Goal: Information Seeking & Learning: Learn about a topic

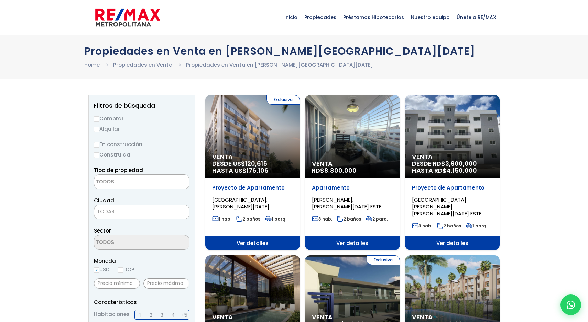
select select
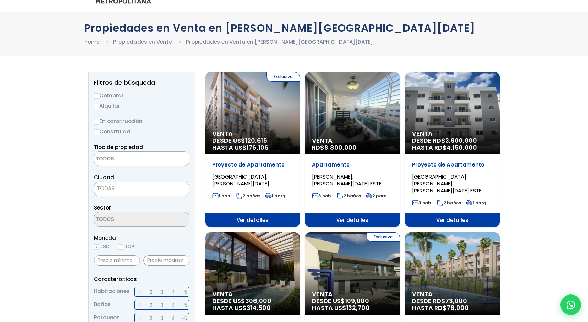
scroll to position [29, 0]
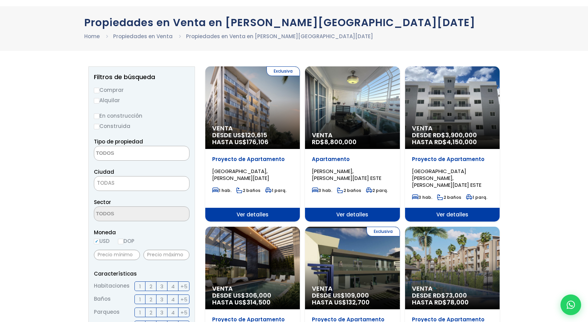
click at [300, 106] on div "Venta RD$ 8,800,000" at bounding box center [252, 107] width 95 height 82
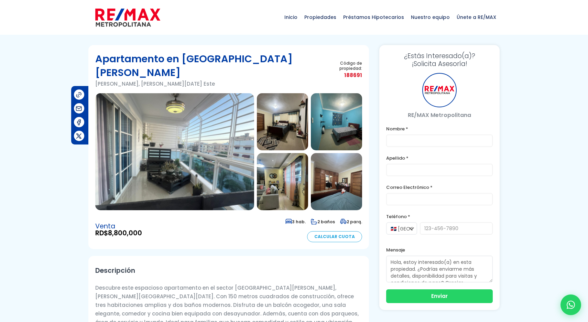
click at [223, 151] on img at bounding box center [174, 151] width 159 height 117
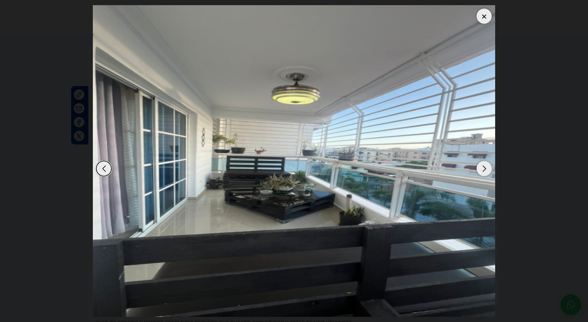
click at [481, 169] on div "Next slide" at bounding box center [483, 168] width 15 height 15
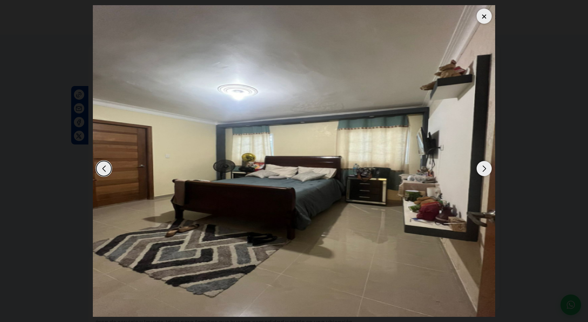
click at [481, 169] on div "Next slide" at bounding box center [483, 168] width 15 height 15
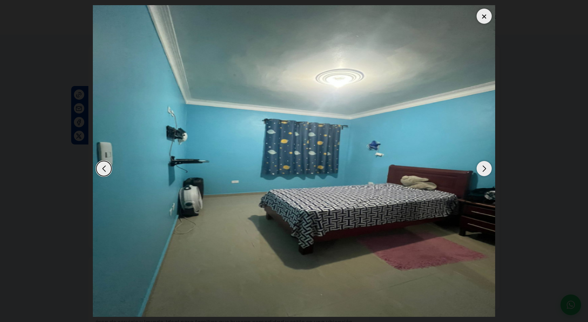
click at [481, 169] on div "Next slide" at bounding box center [483, 168] width 15 height 15
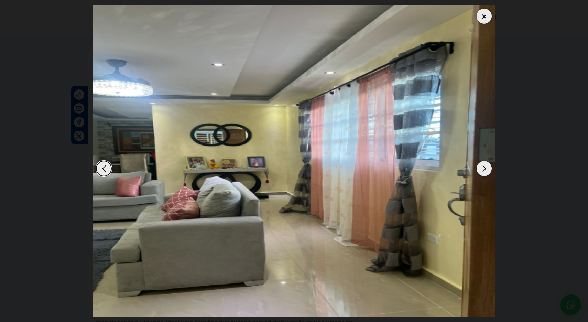
click at [481, 169] on div "Next slide" at bounding box center [483, 168] width 15 height 15
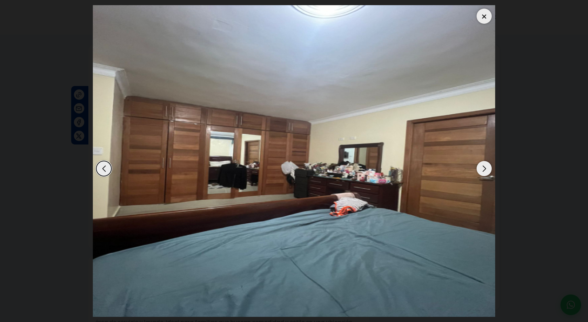
click at [481, 169] on div "Next slide" at bounding box center [483, 168] width 15 height 15
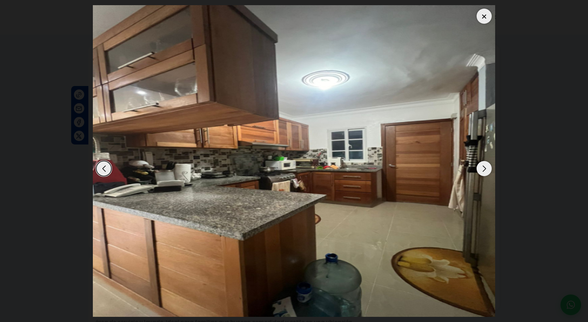
click at [490, 170] on div "Next slide" at bounding box center [483, 168] width 15 height 15
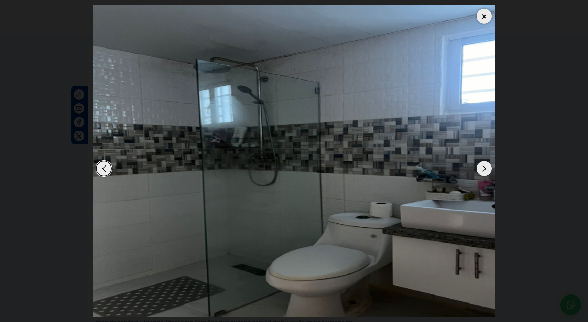
click at [490, 170] on div "Next slide" at bounding box center [483, 168] width 15 height 15
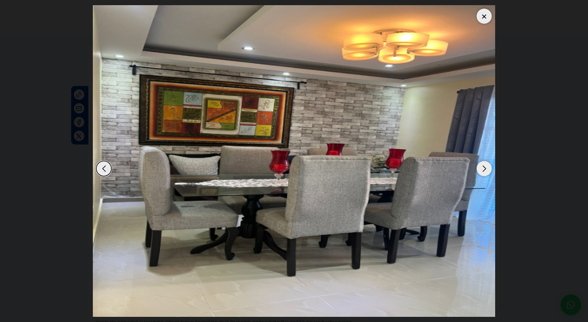
click at [490, 170] on div "Next slide" at bounding box center [483, 168] width 15 height 15
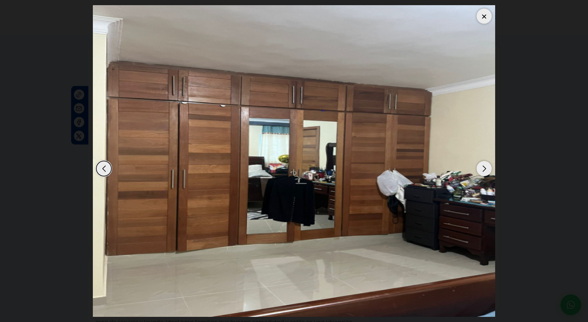
click at [490, 170] on div "Next slide" at bounding box center [483, 168] width 15 height 15
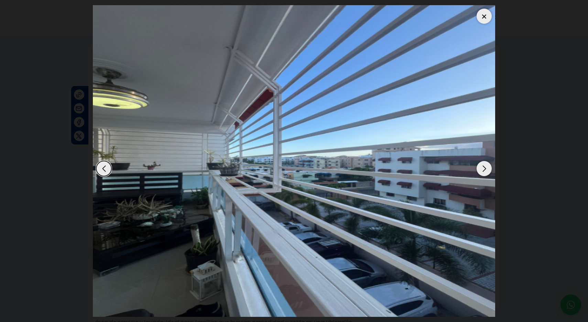
click at [490, 170] on div "Next slide" at bounding box center [483, 168] width 15 height 15
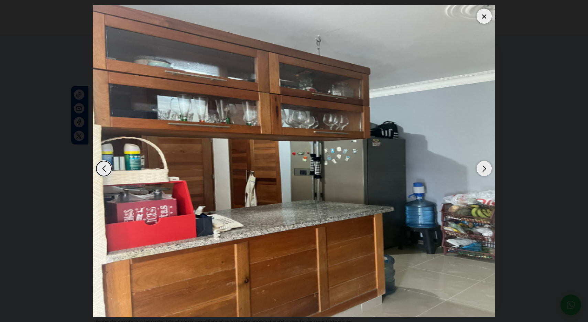
click at [490, 170] on div "Next slide" at bounding box center [483, 168] width 15 height 15
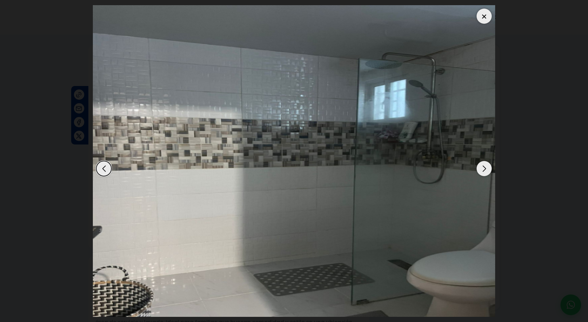
click at [490, 170] on div "Next slide" at bounding box center [483, 168] width 15 height 15
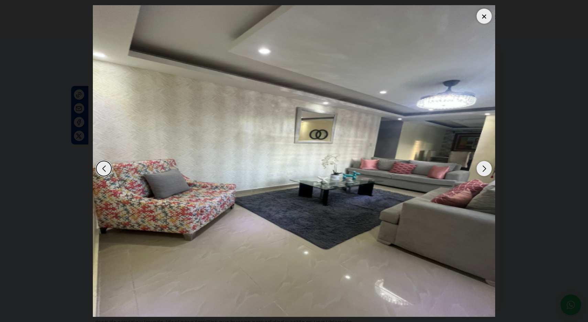
click at [490, 170] on div "Next slide" at bounding box center [483, 168] width 15 height 15
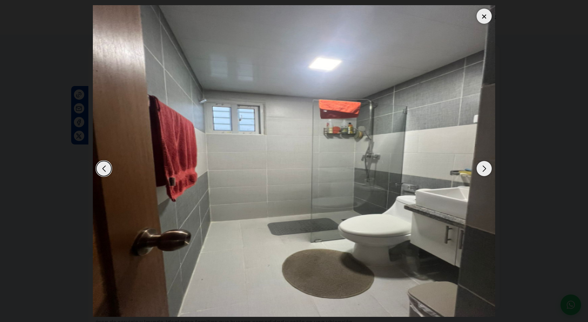
click at [490, 170] on div "Next slide" at bounding box center [483, 168] width 15 height 15
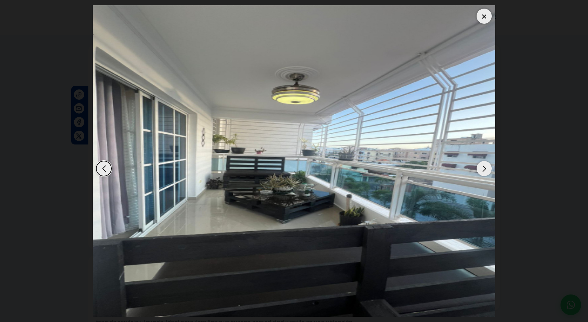
click at [490, 170] on div "Next slide" at bounding box center [483, 168] width 15 height 15
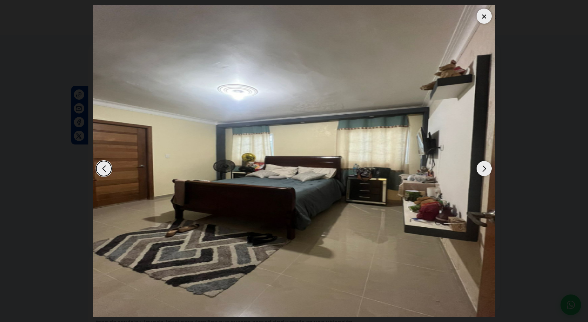
click at [484, 15] on div at bounding box center [483, 16] width 15 height 15
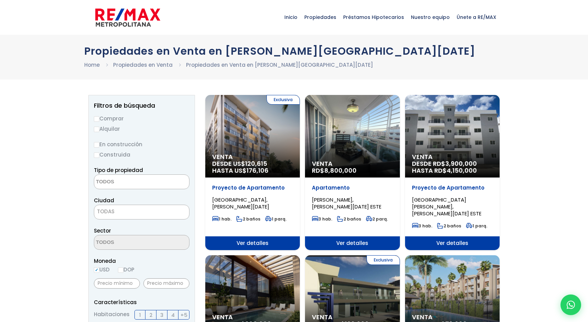
select select
click at [95, 130] on input "Alquilar" at bounding box center [96, 128] width 5 height 5
radio input "true"
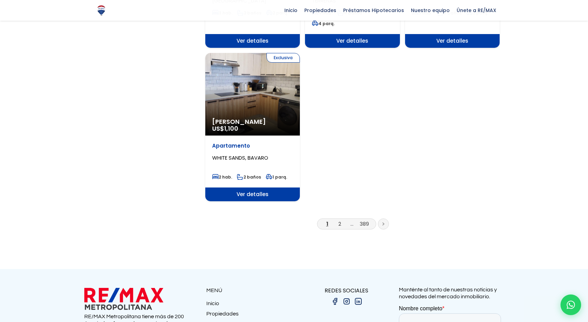
scroll to position [840, 0]
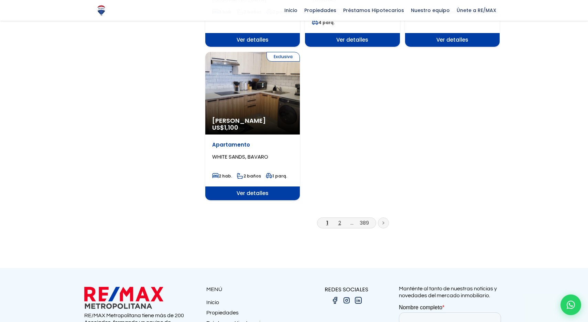
click at [339, 219] on link "2" at bounding box center [339, 222] width 3 height 7
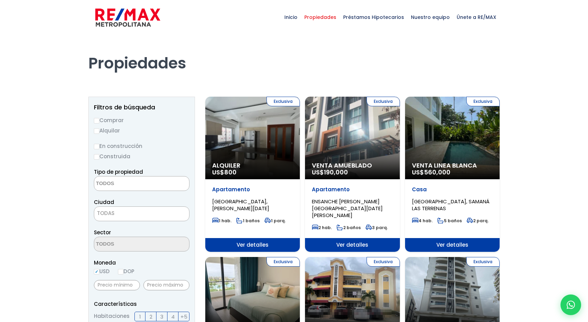
select select
click at [96, 132] on input "Alquilar" at bounding box center [96, 130] width 5 height 5
radio input "true"
click at [127, 184] on textarea "Search" at bounding box center [127, 183] width 67 height 15
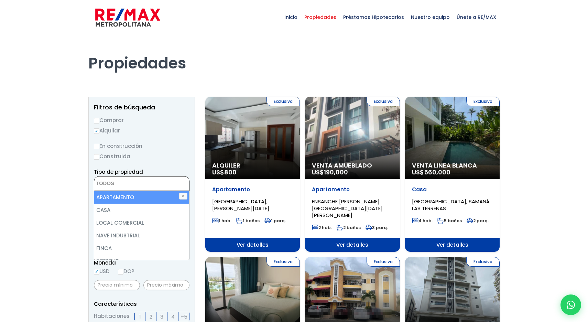
click at [134, 198] on li "APARTAMENTO" at bounding box center [141, 197] width 95 height 13
select select "apartment"
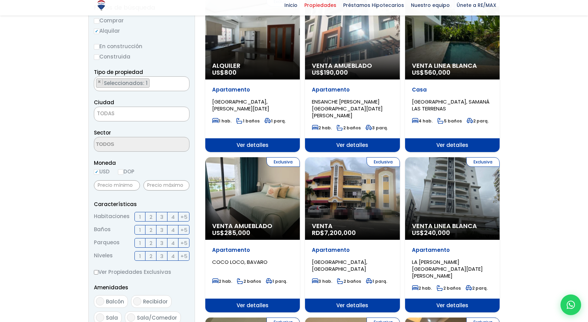
scroll to position [102, 0]
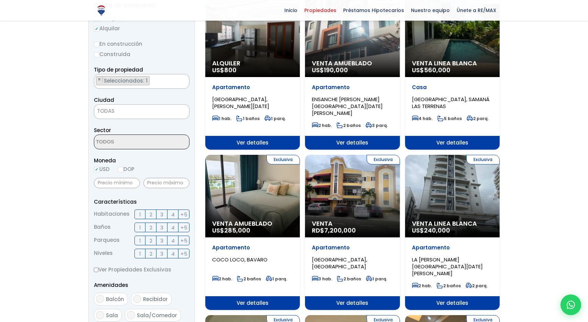
click at [117, 110] on span "TODAS" at bounding box center [141, 111] width 95 height 10
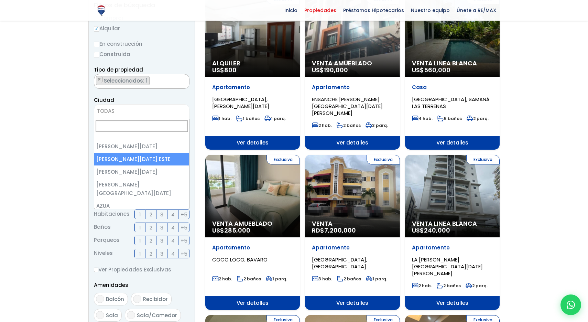
select select "148"
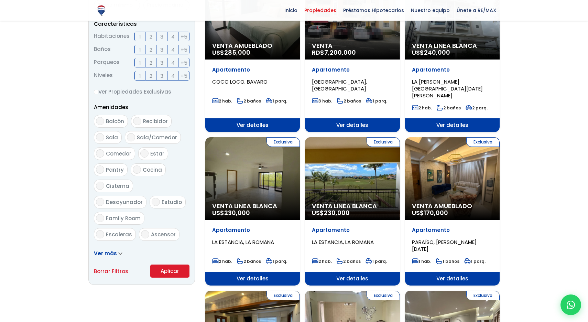
scroll to position [283, 0]
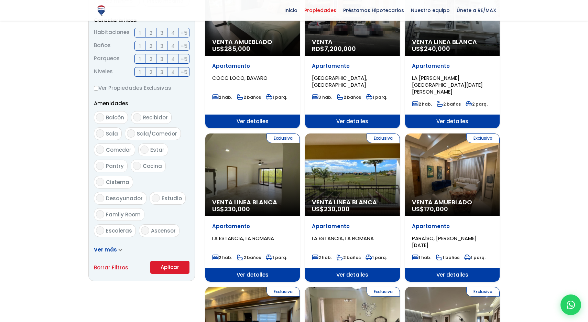
click at [175, 267] on button "Aplicar" at bounding box center [169, 267] width 39 height 13
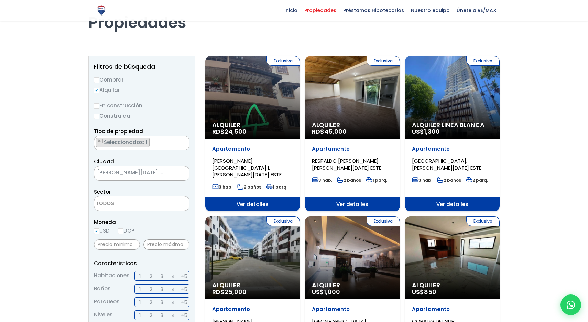
click at [287, 100] on div "Exclusiva Alquiler RD$ 24,500" at bounding box center [252, 97] width 95 height 82
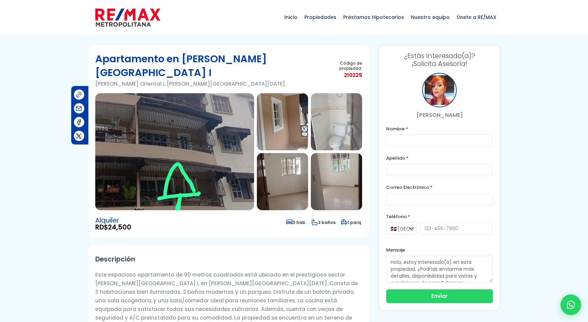
click at [236, 156] on img at bounding box center [174, 151] width 159 height 117
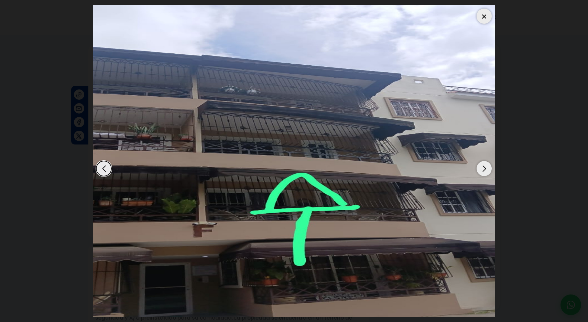
click at [487, 168] on div "Next slide" at bounding box center [483, 168] width 15 height 15
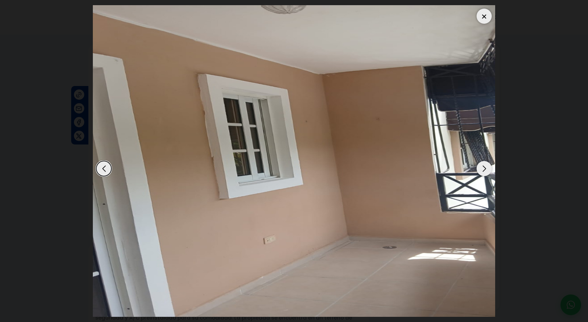
click at [487, 168] on div "Next slide" at bounding box center [483, 168] width 15 height 15
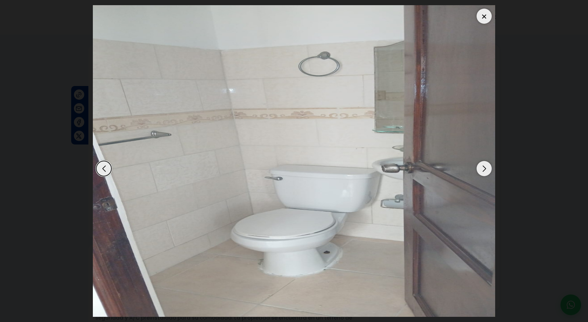
click at [487, 168] on div "Next slide" at bounding box center [483, 168] width 15 height 15
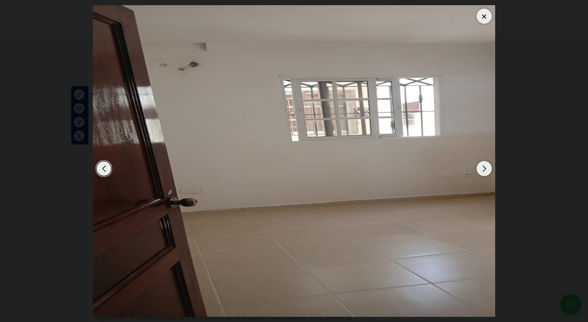
click at [487, 168] on div "Next slide" at bounding box center [483, 168] width 15 height 15
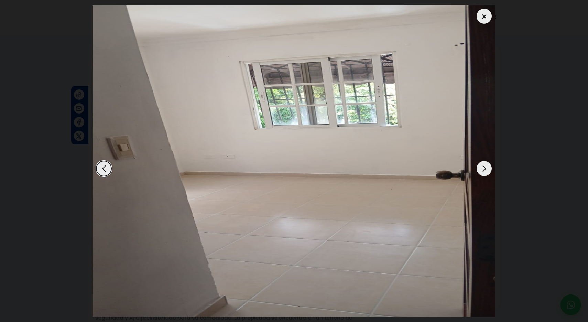
click at [487, 168] on div "Next slide" at bounding box center [483, 168] width 15 height 15
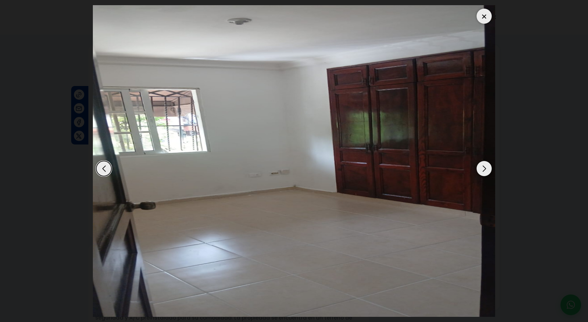
click at [487, 168] on div "Next slide" at bounding box center [483, 168] width 15 height 15
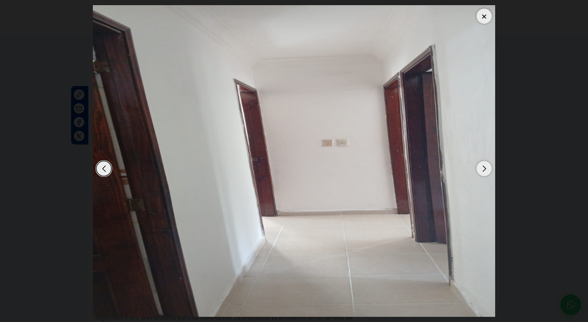
click at [487, 168] on div "Next slide" at bounding box center [483, 168] width 15 height 15
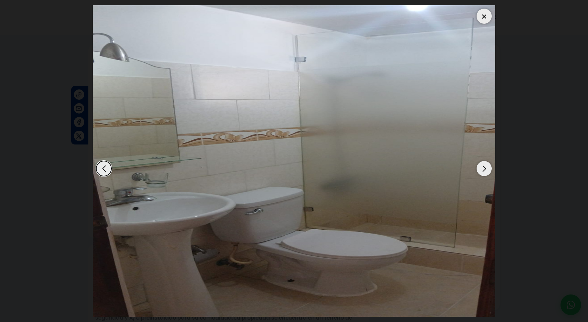
click at [487, 168] on div "Next slide" at bounding box center [483, 168] width 15 height 15
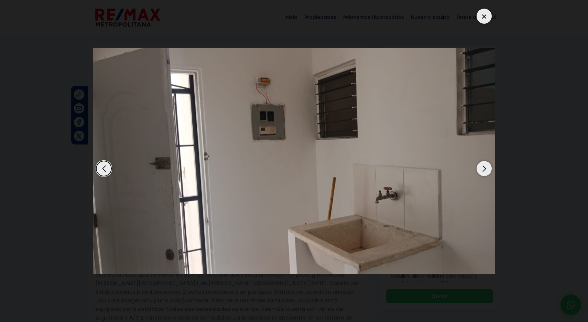
click at [487, 168] on div "Next slide" at bounding box center [483, 168] width 15 height 15
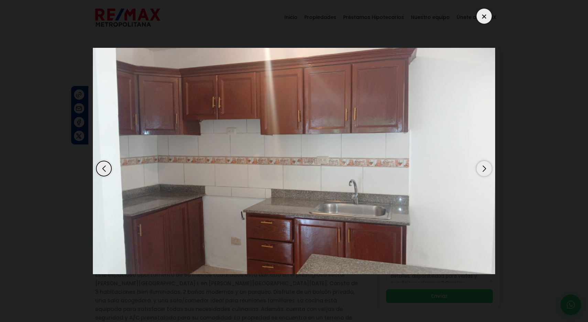
click at [487, 168] on div "Next slide" at bounding box center [483, 168] width 15 height 15
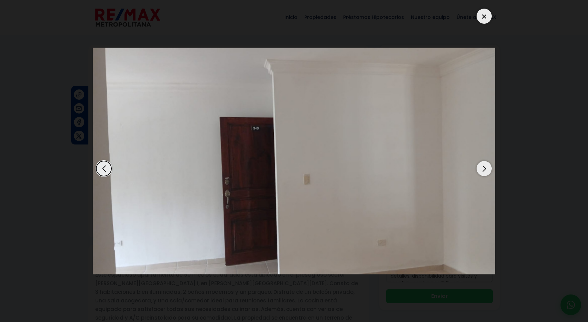
click at [487, 168] on div "Next slide" at bounding box center [483, 168] width 15 height 15
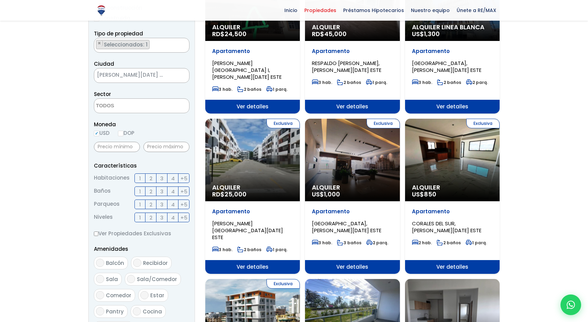
click at [300, 41] on div "Exclusiva Alquiler US$ 1,000" at bounding box center [252, -1] width 95 height 82
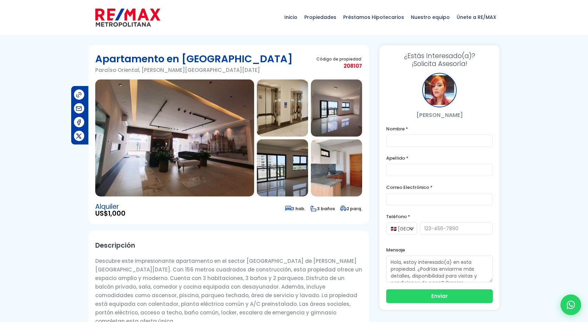
click at [214, 141] on img at bounding box center [174, 137] width 159 height 117
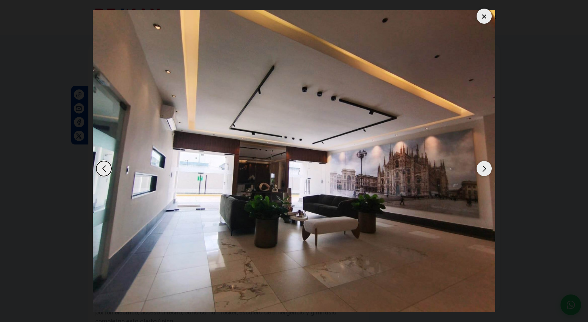
click at [485, 168] on div "Next slide" at bounding box center [483, 168] width 15 height 15
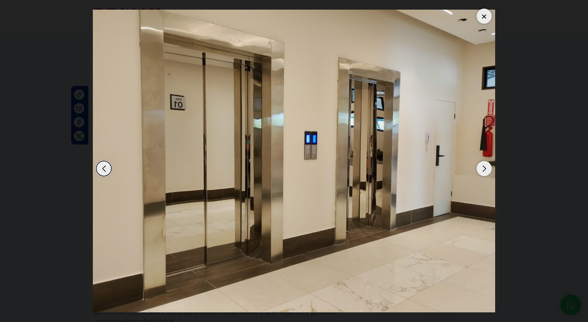
click at [485, 168] on div "Next slide" at bounding box center [483, 168] width 15 height 15
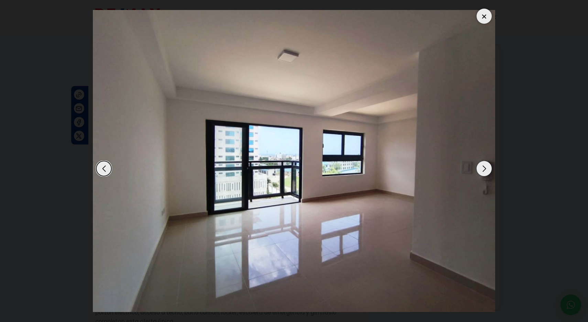
click at [485, 168] on div "Next slide" at bounding box center [483, 168] width 15 height 15
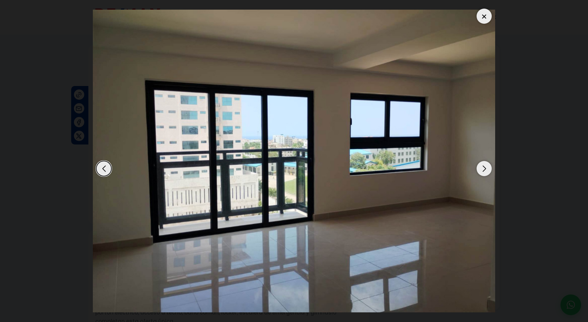
click at [485, 168] on div "Next slide" at bounding box center [483, 168] width 15 height 15
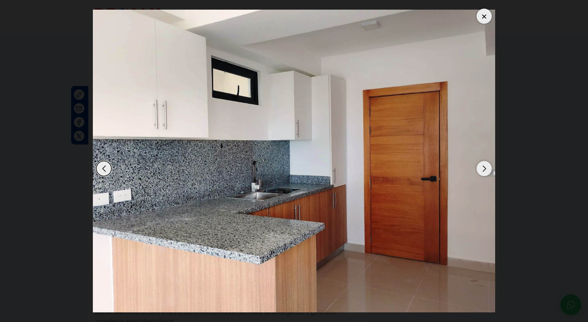
click at [485, 167] on div "Next slide" at bounding box center [483, 168] width 15 height 15
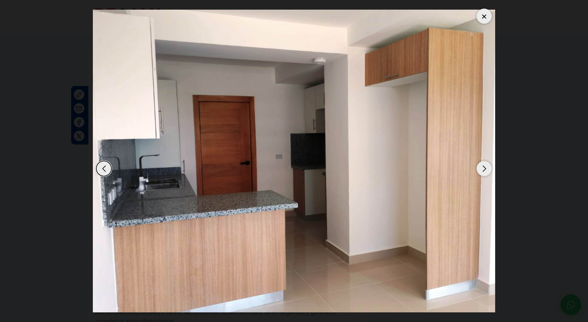
click at [485, 167] on div "Next slide" at bounding box center [483, 168] width 15 height 15
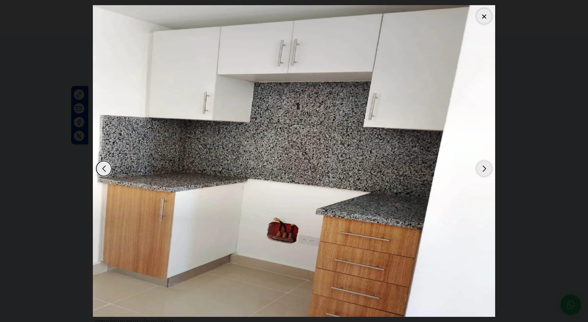
click at [485, 167] on div "Next slide" at bounding box center [483, 168] width 15 height 15
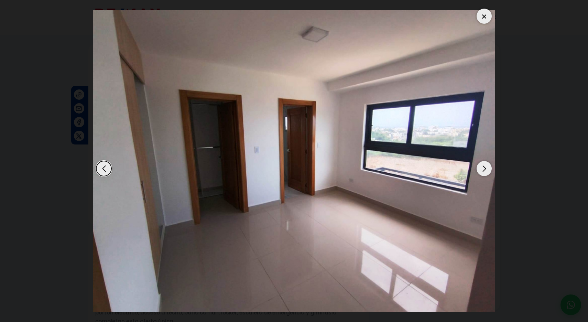
click at [485, 167] on div "Next slide" at bounding box center [483, 168] width 15 height 15
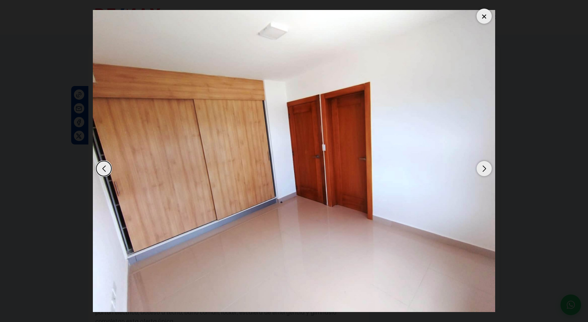
click at [485, 167] on div "Next slide" at bounding box center [483, 168] width 15 height 15
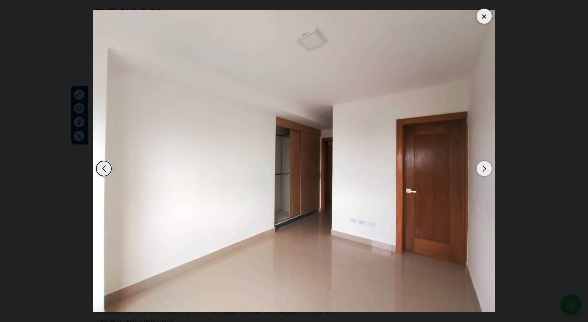
click at [485, 167] on div "Next slide" at bounding box center [483, 168] width 15 height 15
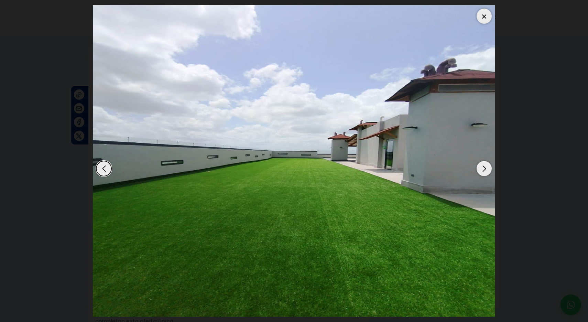
click at [485, 167] on div "Next slide" at bounding box center [483, 168] width 15 height 15
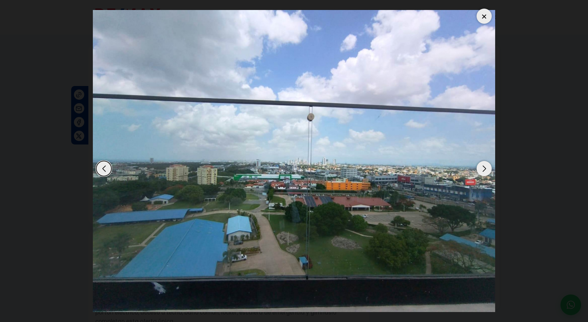
click at [485, 167] on div "Next slide" at bounding box center [483, 168] width 15 height 15
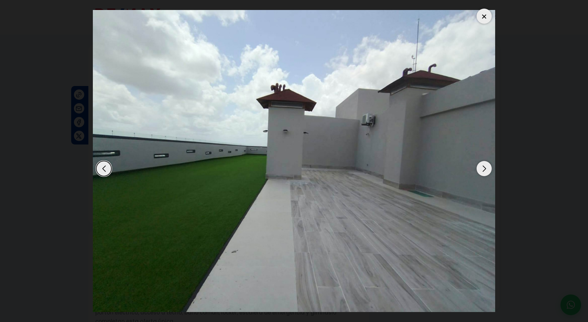
click at [485, 167] on div "Next slide" at bounding box center [483, 168] width 15 height 15
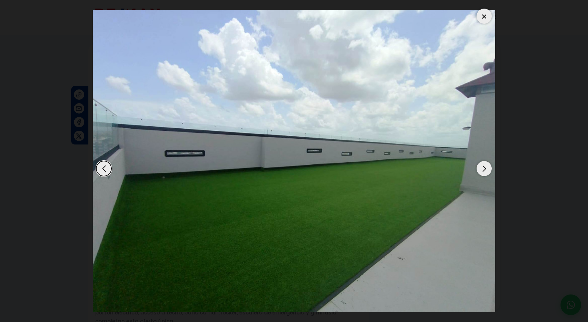
click at [485, 167] on div "Next slide" at bounding box center [483, 168] width 15 height 15
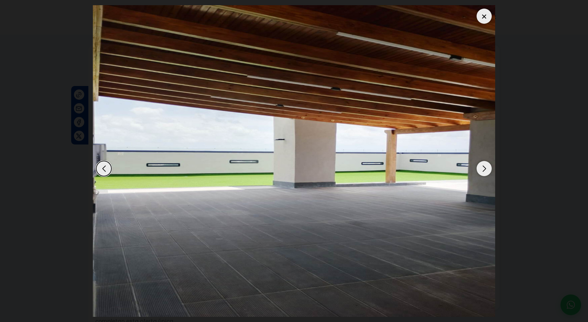
click at [485, 167] on div "Next slide" at bounding box center [483, 168] width 15 height 15
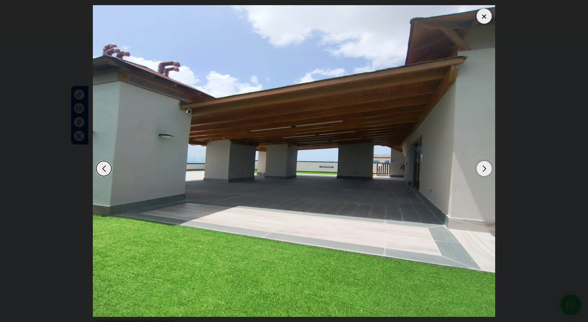
click at [485, 167] on div "Next slide" at bounding box center [483, 168] width 15 height 15
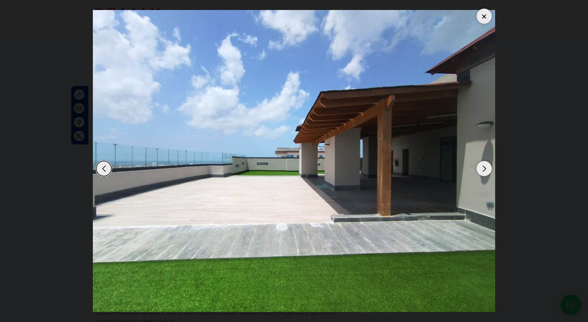
click at [485, 167] on div "Next slide" at bounding box center [483, 168] width 15 height 15
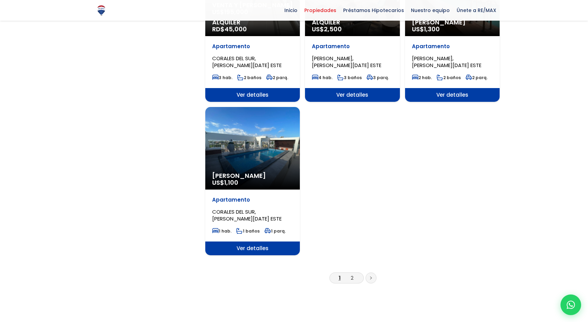
scroll to position [789, 0]
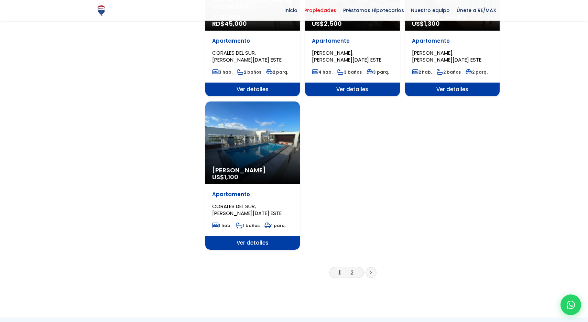
click at [351, 268] on link "2" at bounding box center [352, 271] width 3 height 7
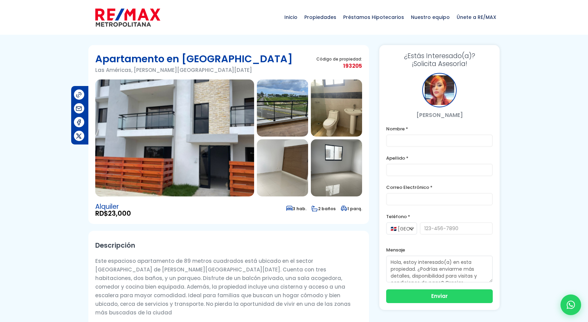
click at [213, 150] on img at bounding box center [174, 137] width 159 height 117
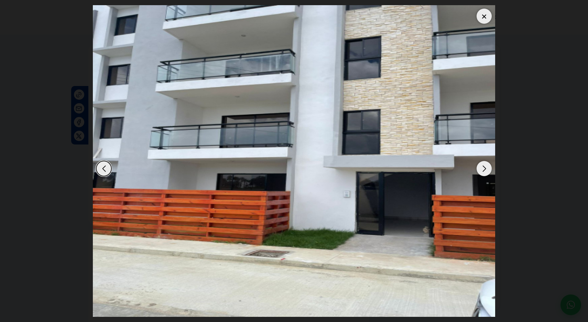
click at [486, 169] on div "Next slide" at bounding box center [483, 168] width 15 height 15
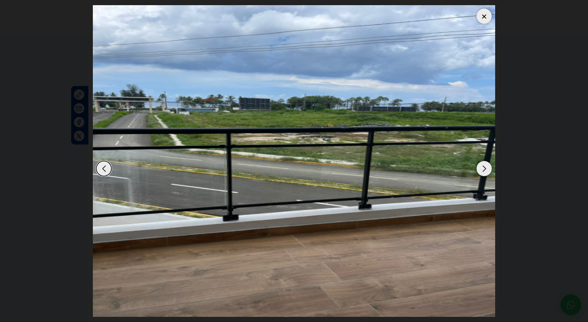
click at [486, 169] on div "Next slide" at bounding box center [483, 168] width 15 height 15
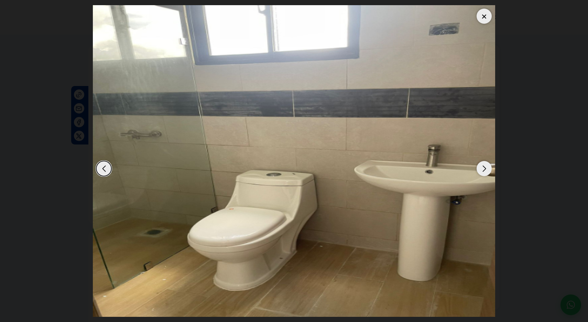
click at [486, 169] on div "Next slide" at bounding box center [483, 168] width 15 height 15
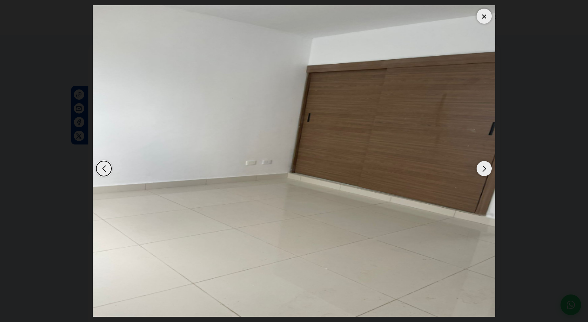
click at [486, 169] on div "Next slide" at bounding box center [483, 168] width 15 height 15
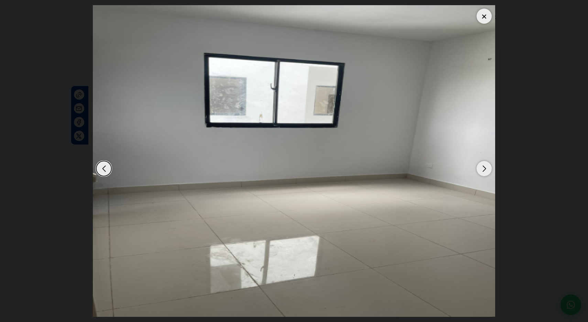
click at [486, 169] on div "Next slide" at bounding box center [483, 168] width 15 height 15
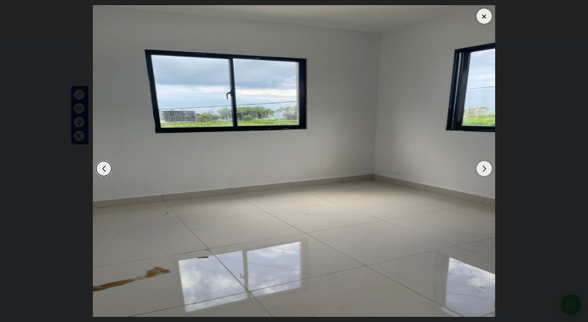
click at [486, 169] on div "Next slide" at bounding box center [483, 168] width 15 height 15
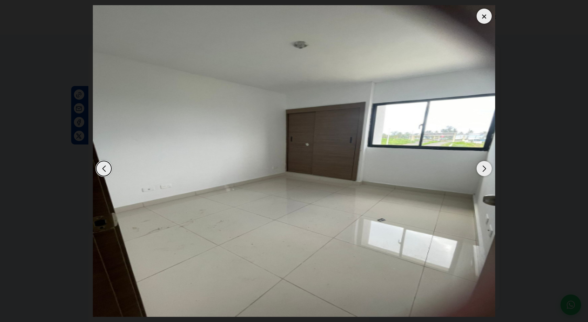
click at [486, 169] on div "Next slide" at bounding box center [483, 168] width 15 height 15
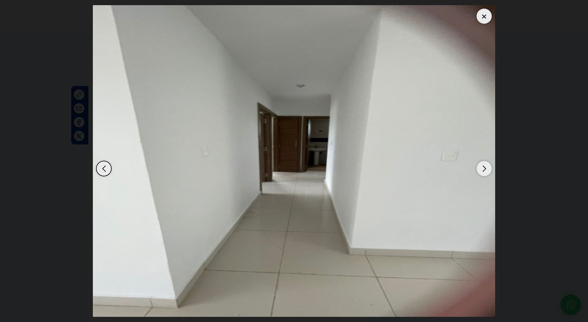
click at [486, 169] on div "Next slide" at bounding box center [483, 168] width 15 height 15
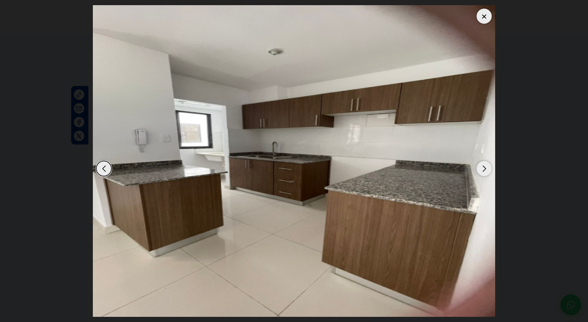
click at [486, 169] on div "Next slide" at bounding box center [483, 168] width 15 height 15
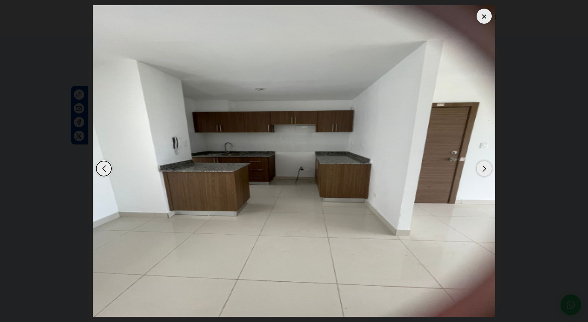
click at [486, 169] on div "Next slide" at bounding box center [483, 168] width 15 height 15
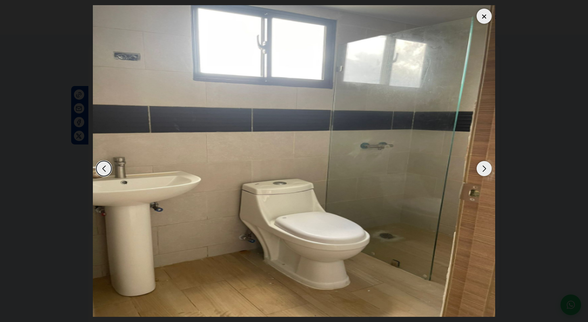
click at [486, 169] on div "Next slide" at bounding box center [483, 168] width 15 height 15
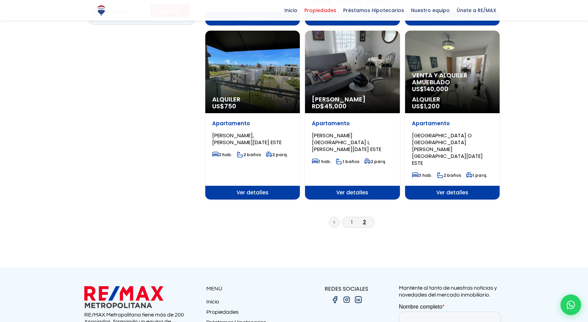
scroll to position [540, 0]
